Goal: Task Accomplishment & Management: Manage account settings

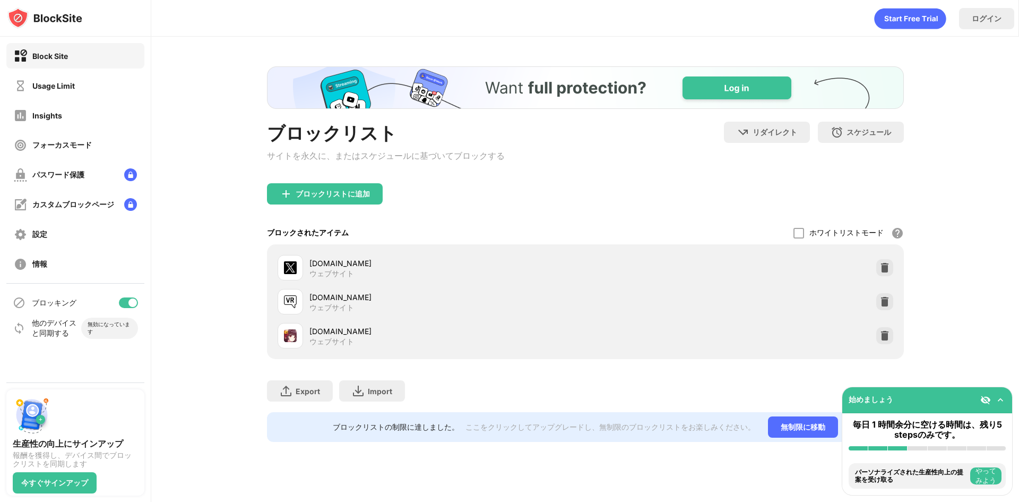
click at [126, 301] on div at bounding box center [128, 302] width 19 height 11
click at [134, 301] on div at bounding box center [128, 302] width 19 height 11
click at [126, 299] on div at bounding box center [128, 302] width 19 height 11
click at [141, 304] on div "ブロッキング" at bounding box center [75, 302] width 138 height 25
click at [133, 304] on div at bounding box center [128, 302] width 19 height 11
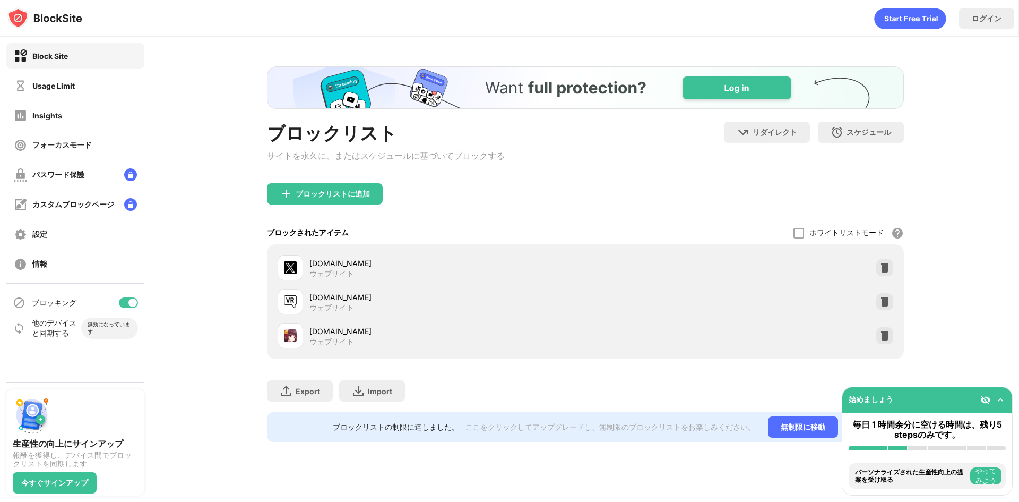
click at [125, 304] on div at bounding box center [128, 302] width 19 height 11
click at [135, 295] on div "ブロッキング" at bounding box center [75, 302] width 138 height 25
click at [132, 300] on div at bounding box center [128, 302] width 19 height 11
drag, startPoint x: 519, startPoint y: 132, endPoint x: 327, endPoint y: 89, distance: 197.0
click at [131, 299] on div at bounding box center [128, 302] width 19 height 11
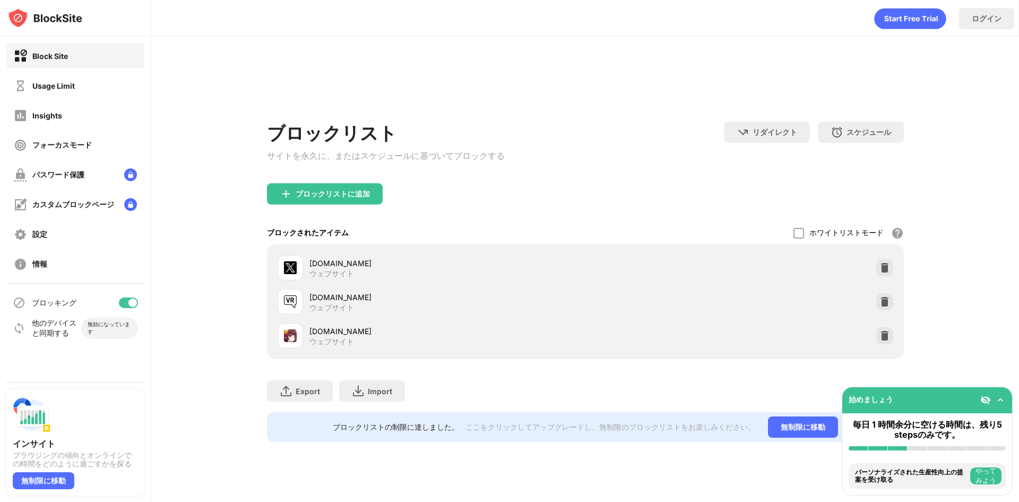
click at [125, 305] on div at bounding box center [128, 302] width 19 height 11
